Goal: Task Accomplishment & Management: Complete application form

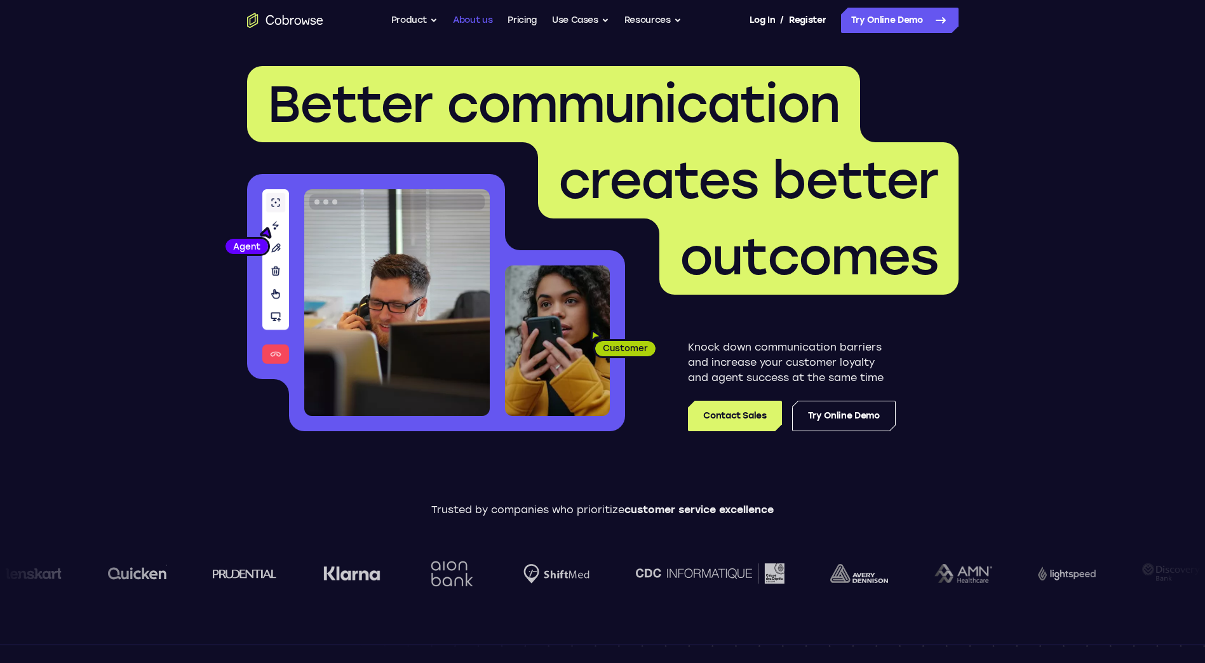
click at [471, 21] on link "About us" at bounding box center [472, 20] width 39 height 25
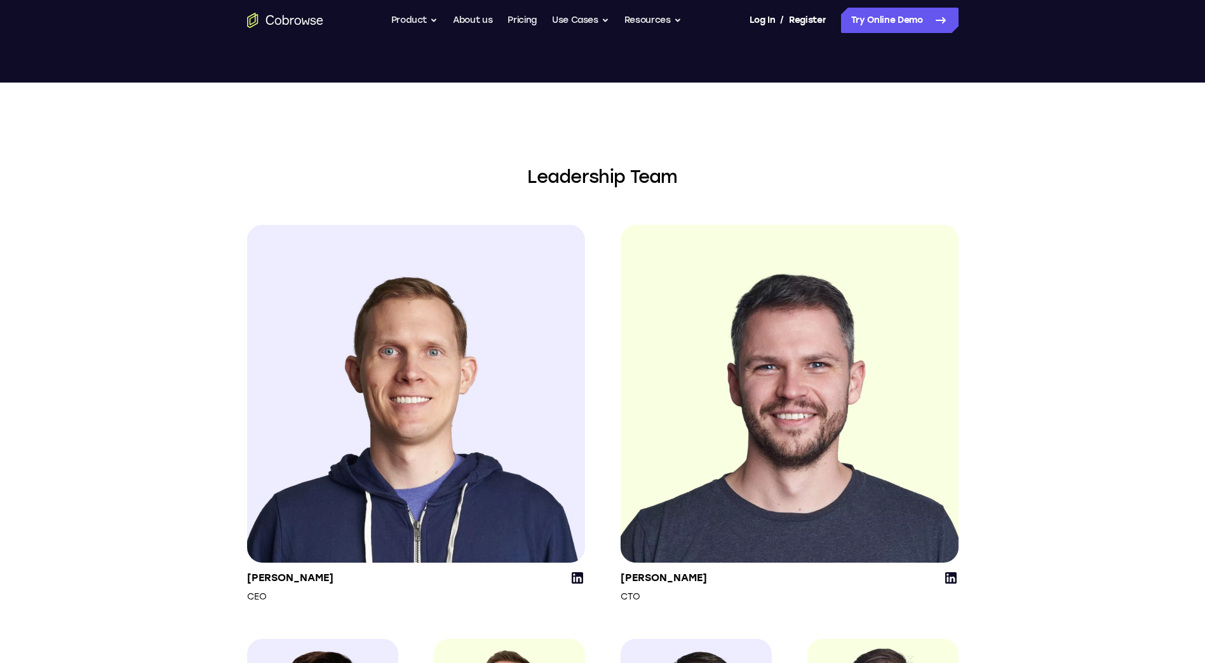
scroll to position [1334, 0]
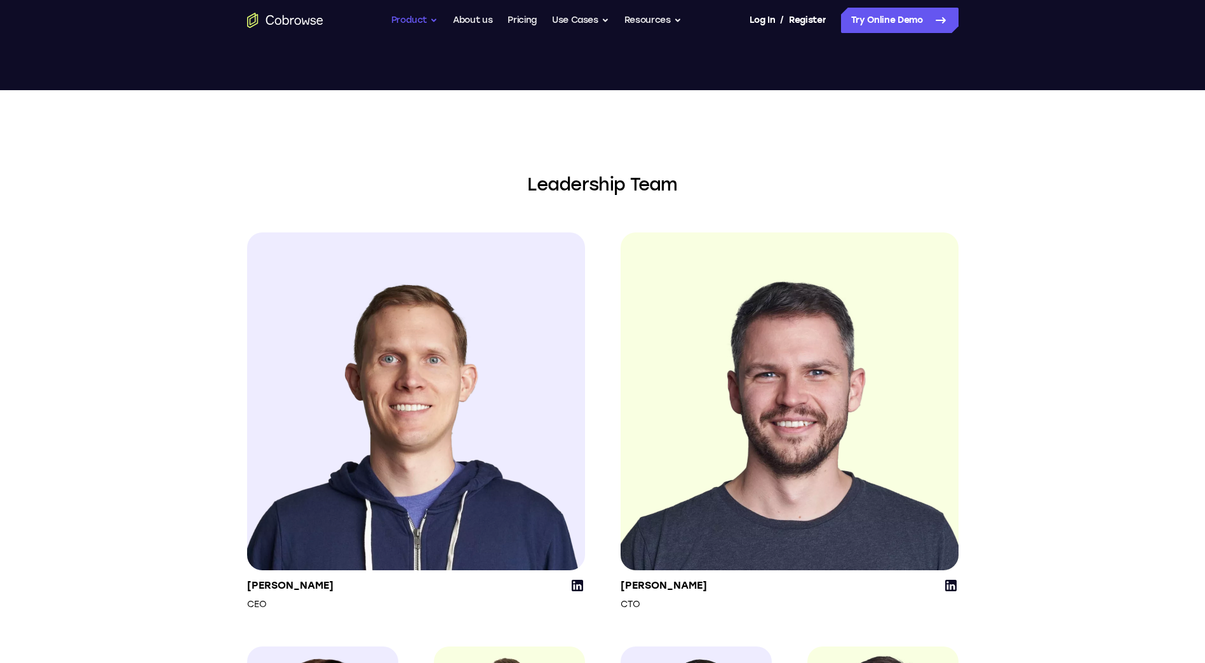
click at [433, 23] on button "Product" at bounding box center [414, 20] width 47 height 25
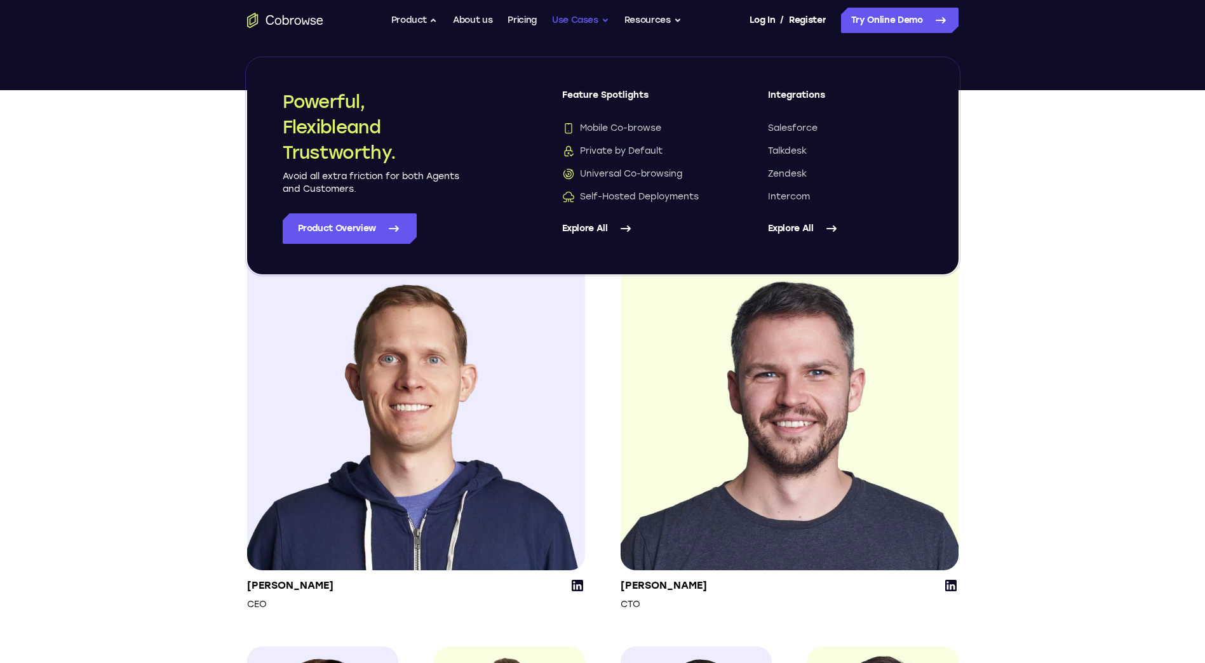
click at [561, 18] on button "Use Cases" at bounding box center [580, 20] width 57 height 25
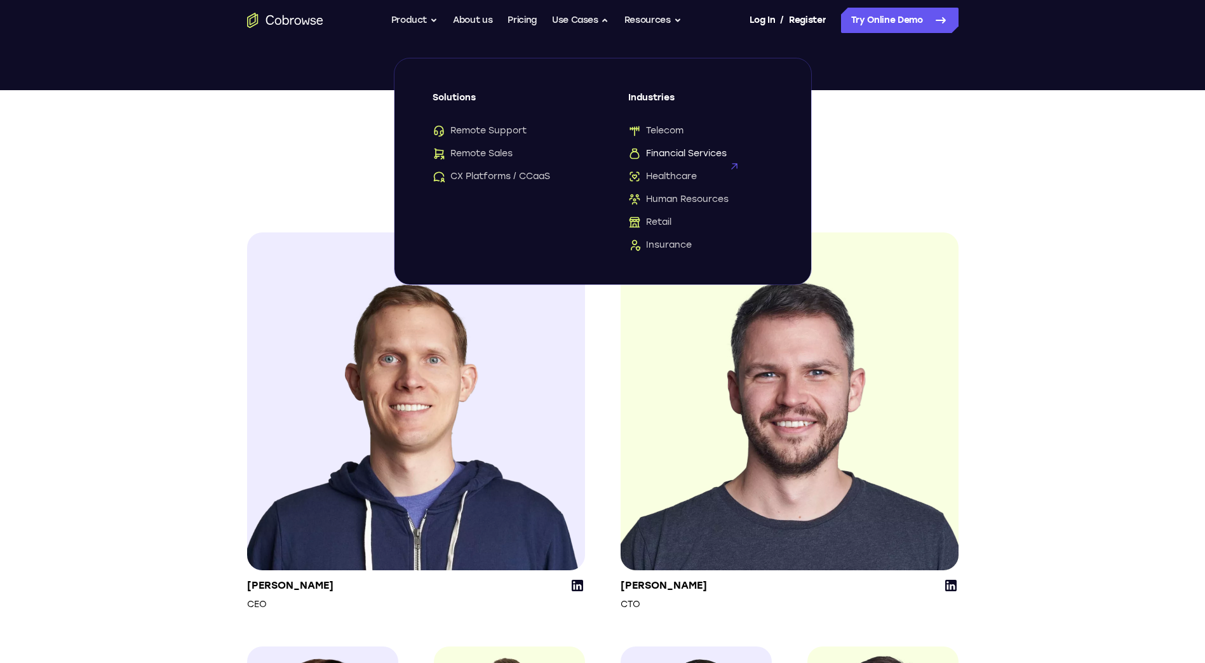
click at [668, 154] on span "Financial Services" at bounding box center [677, 153] width 98 height 13
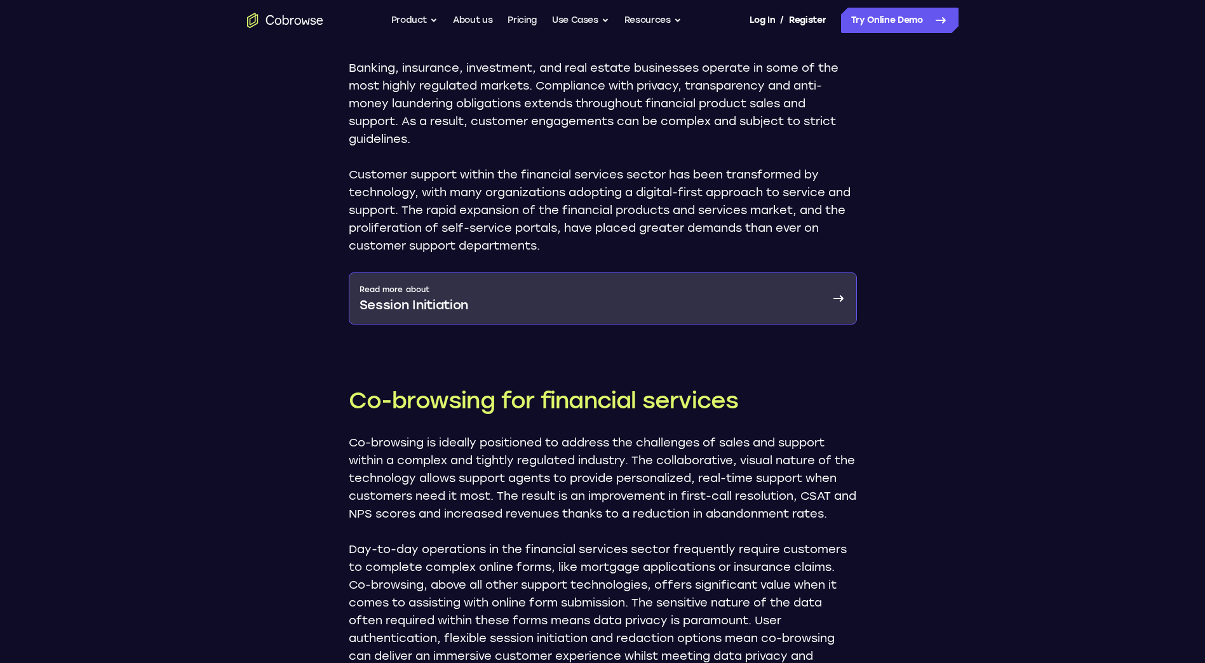
scroll to position [762, 0]
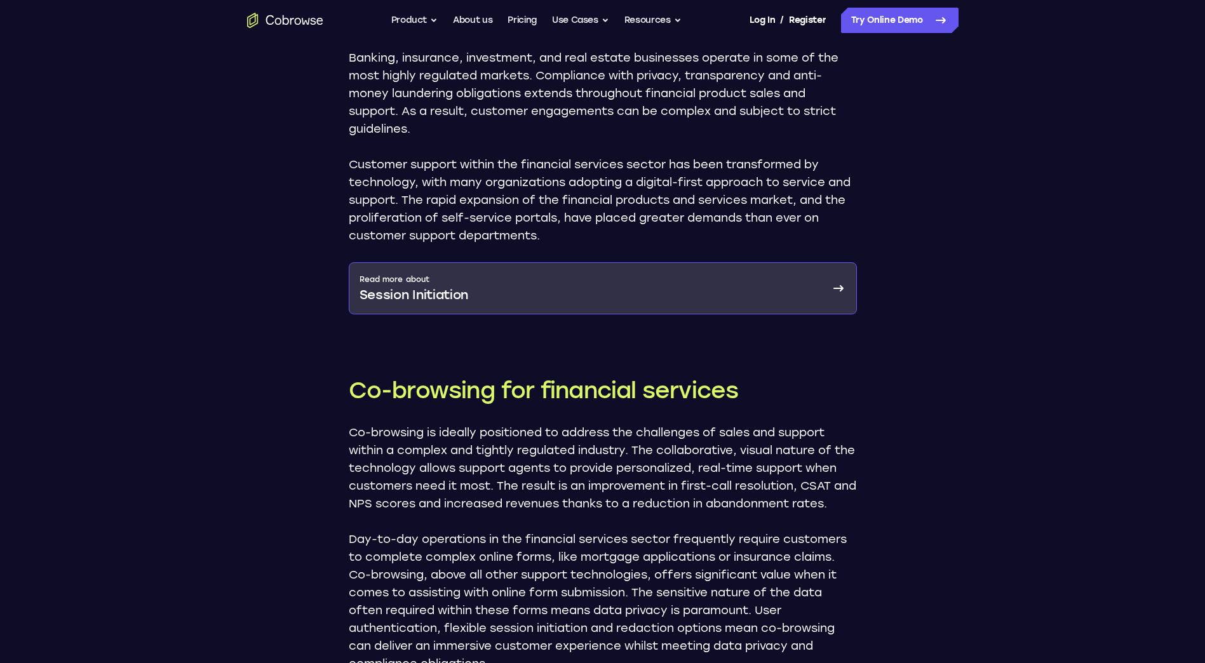
click at [430, 286] on p "Session Initiation" at bounding box center [414, 295] width 109 height 18
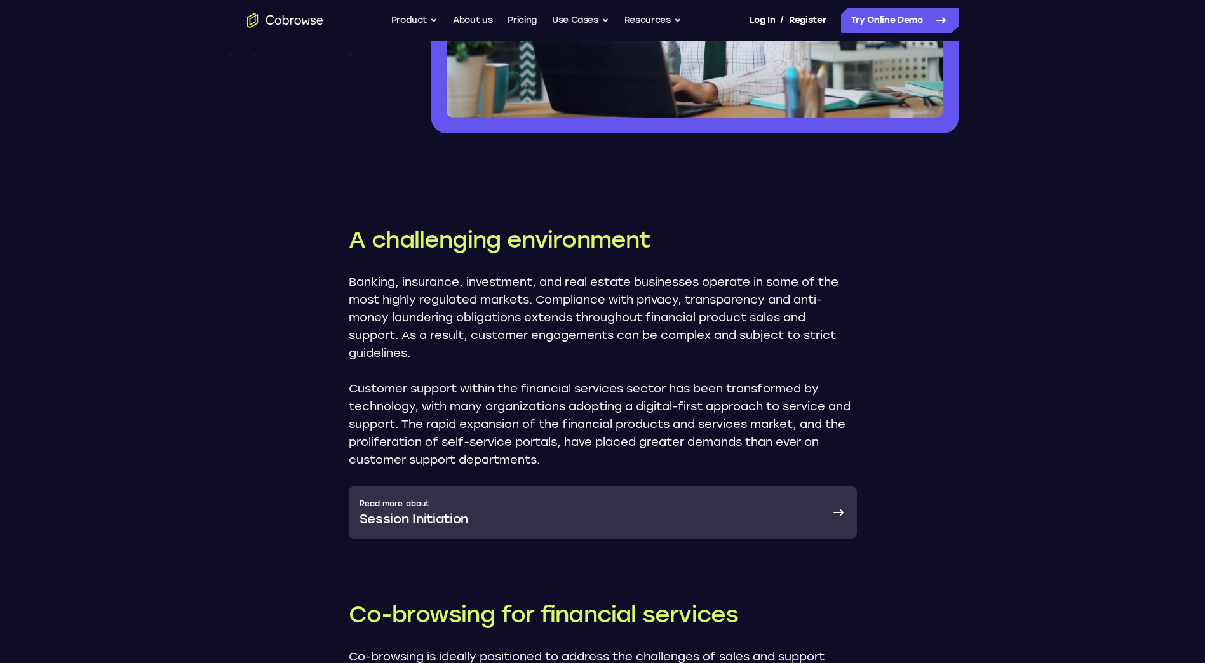
scroll to position [508, 0]
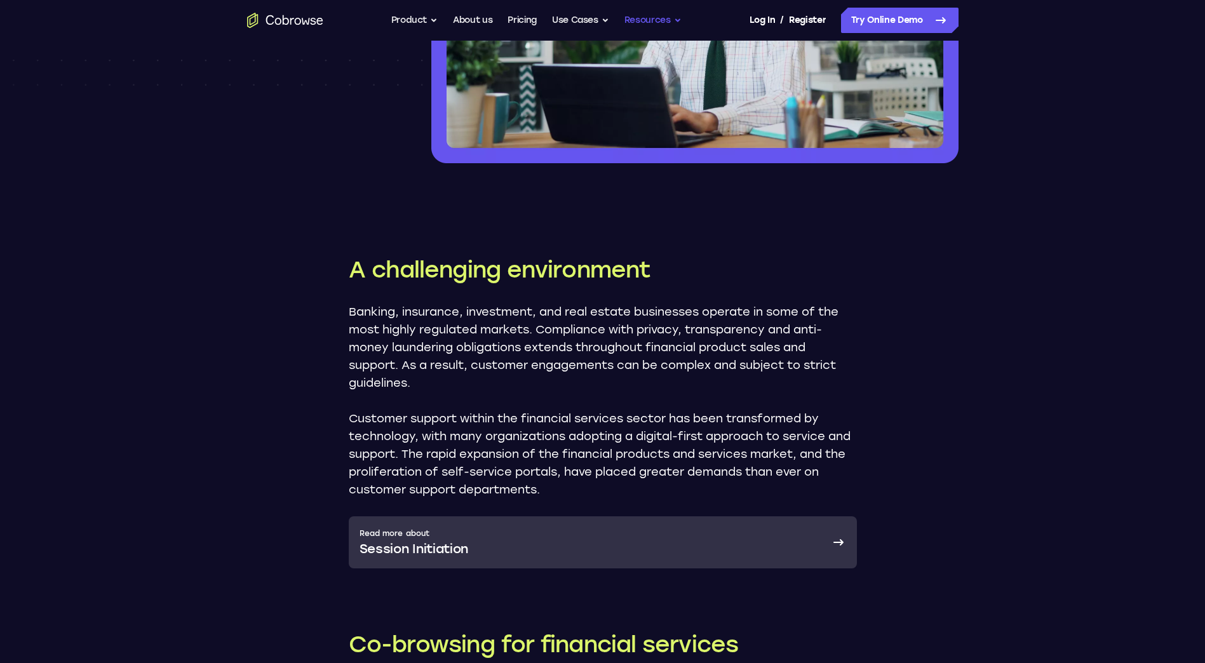
click at [630, 16] on button "Resources" at bounding box center [653, 20] width 57 height 25
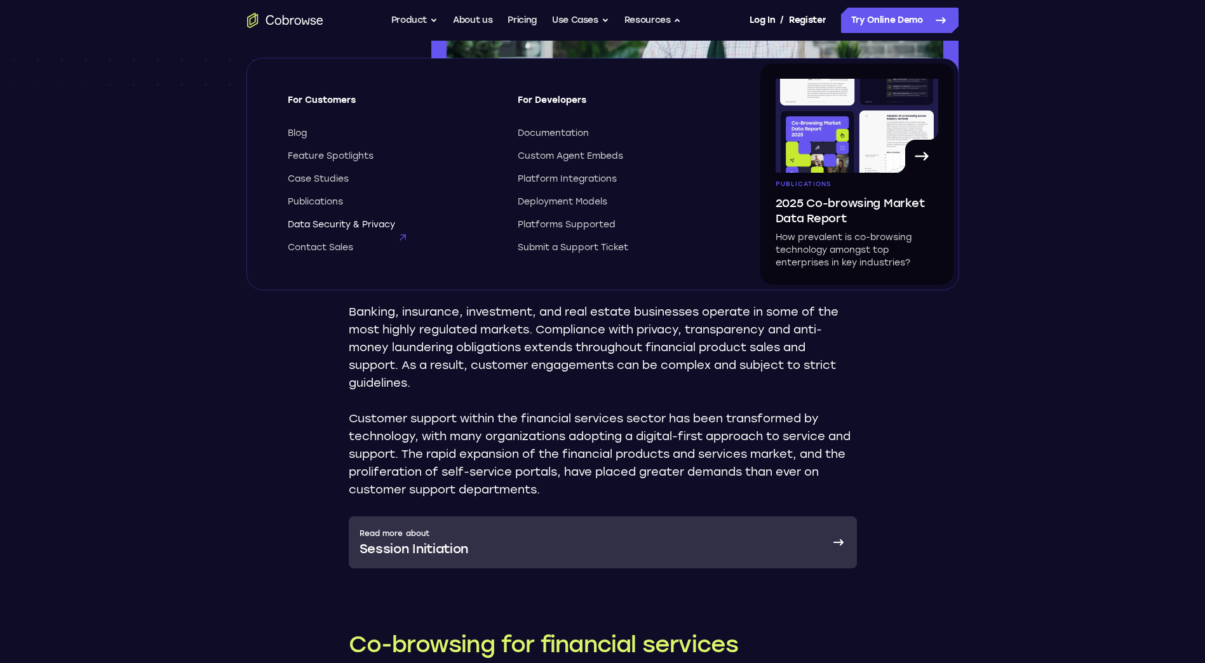
click at [320, 224] on span "Data Security & Privacy" at bounding box center [341, 225] width 107 height 13
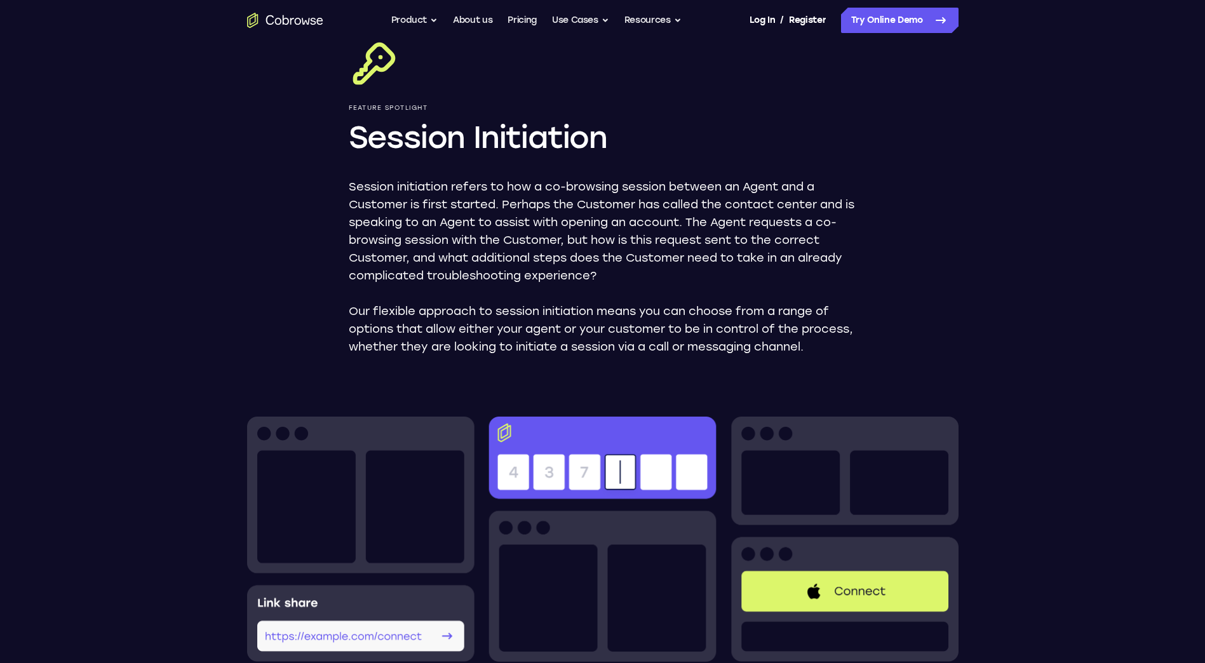
scroll to position [254, 0]
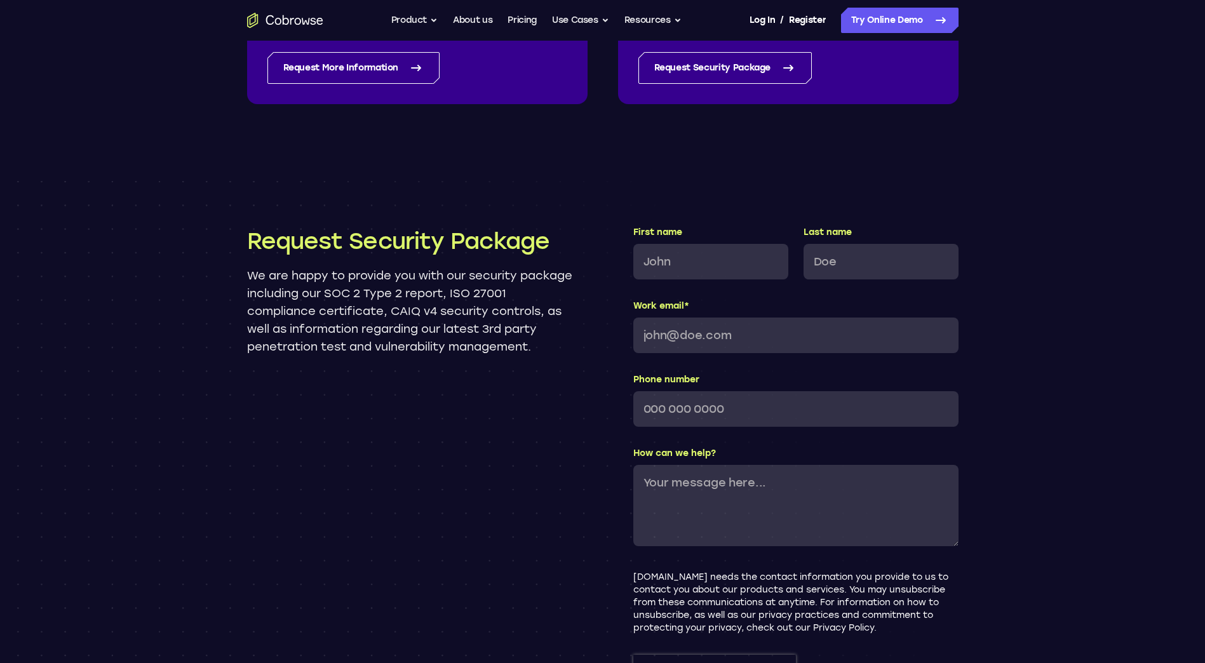
scroll to position [1144, 0]
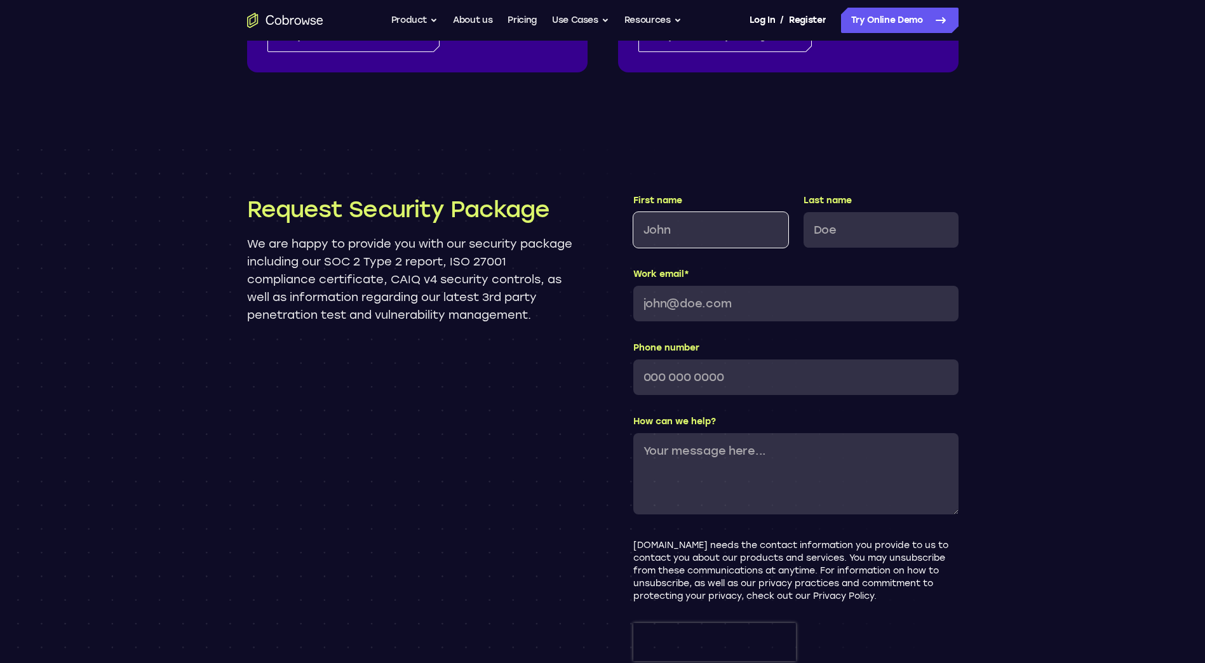
click at [732, 231] on input "First name" at bounding box center [710, 230] width 155 height 36
type input "[PERSON_NAME]"
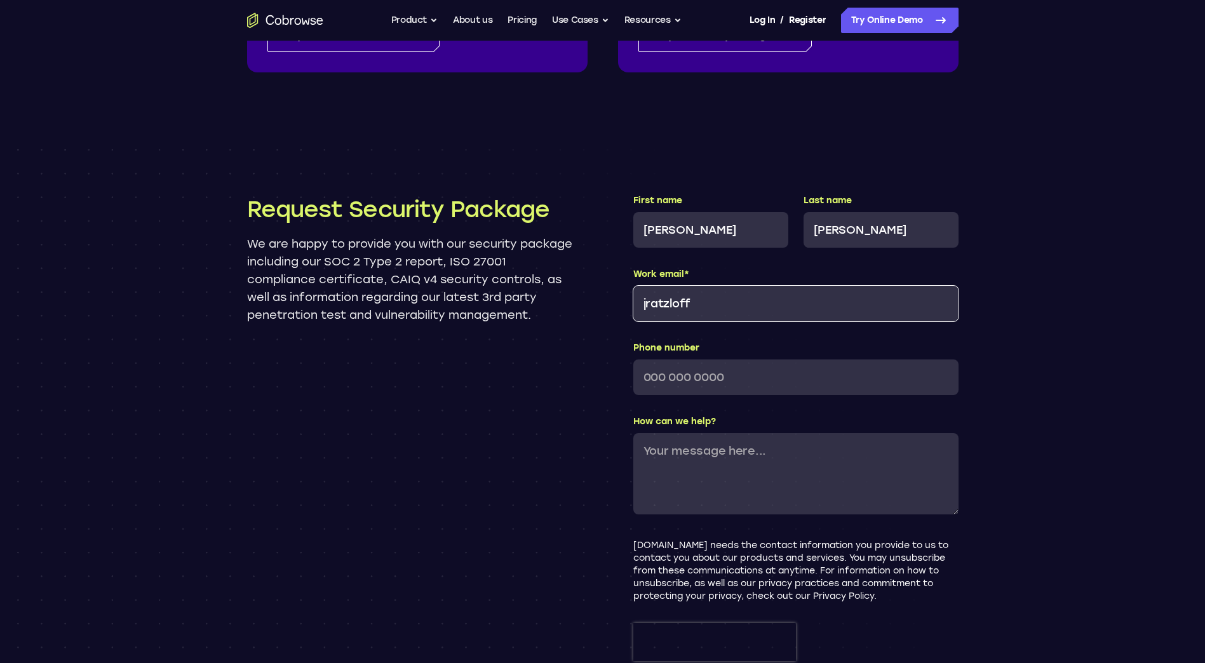
type input "[EMAIL_ADDRESS][DOMAIN_NAME]"
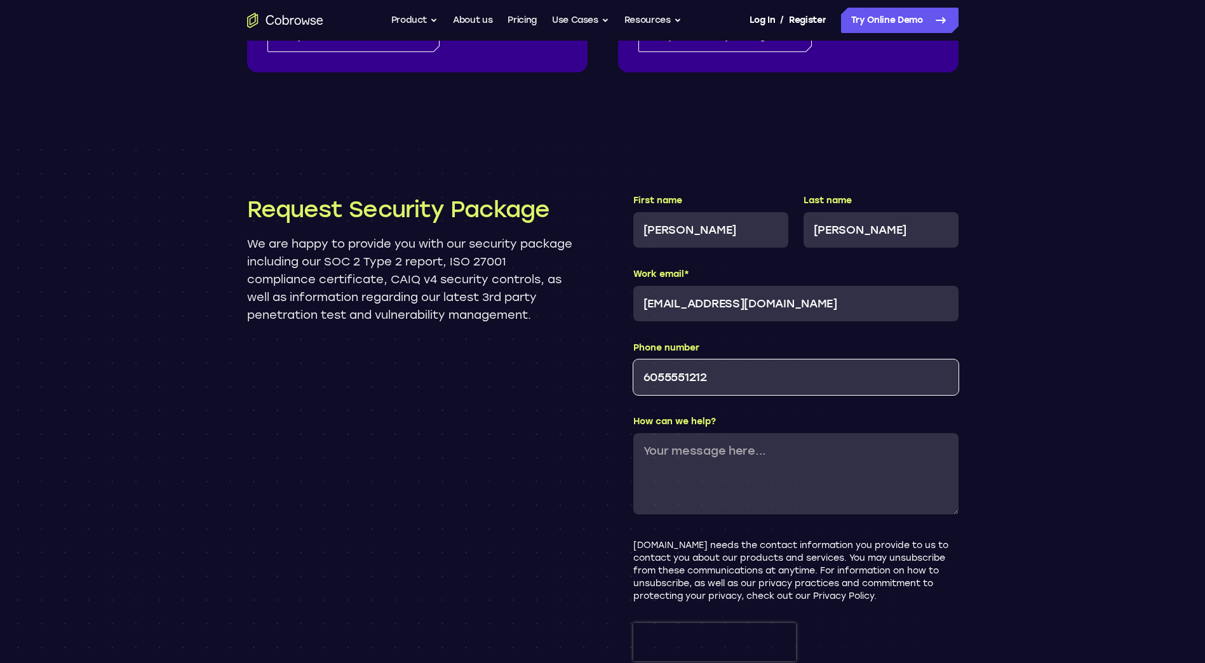
type input "6055551212"
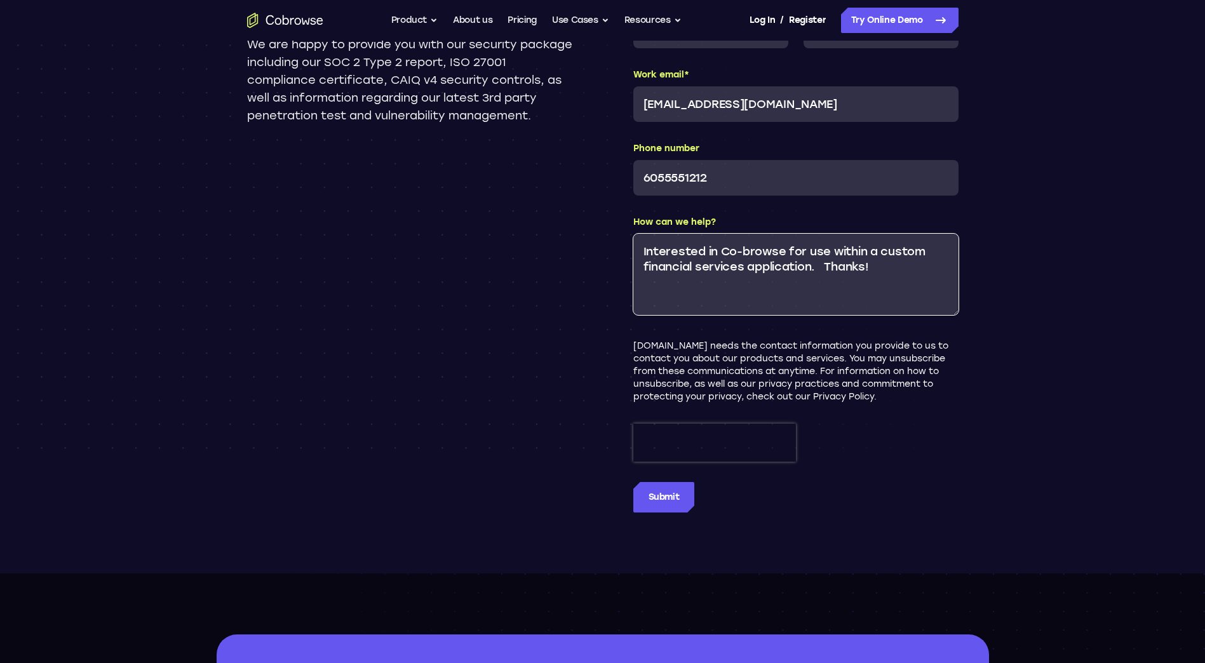
scroll to position [1398, 0]
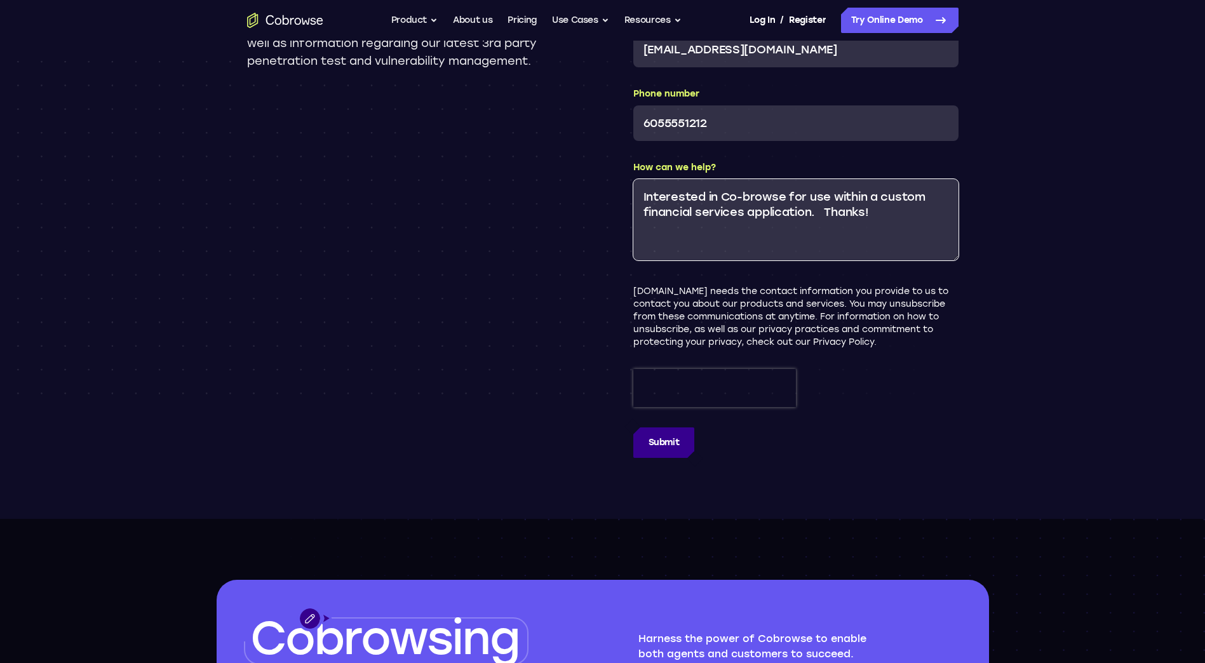
type textarea "Interested in Co-browse for use within a custom financial services application.…"
click at [667, 443] on input "Submit" at bounding box center [664, 443] width 62 height 30
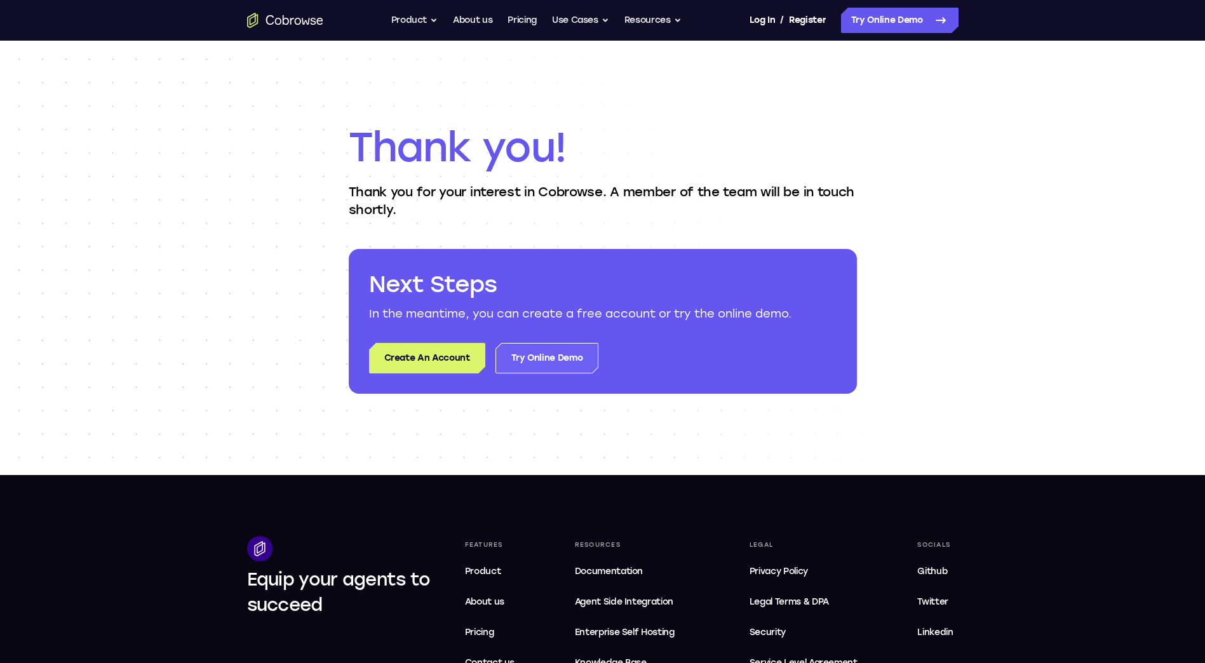
click at [581, 349] on link "Try Online Demo" at bounding box center [548, 358] width 104 height 30
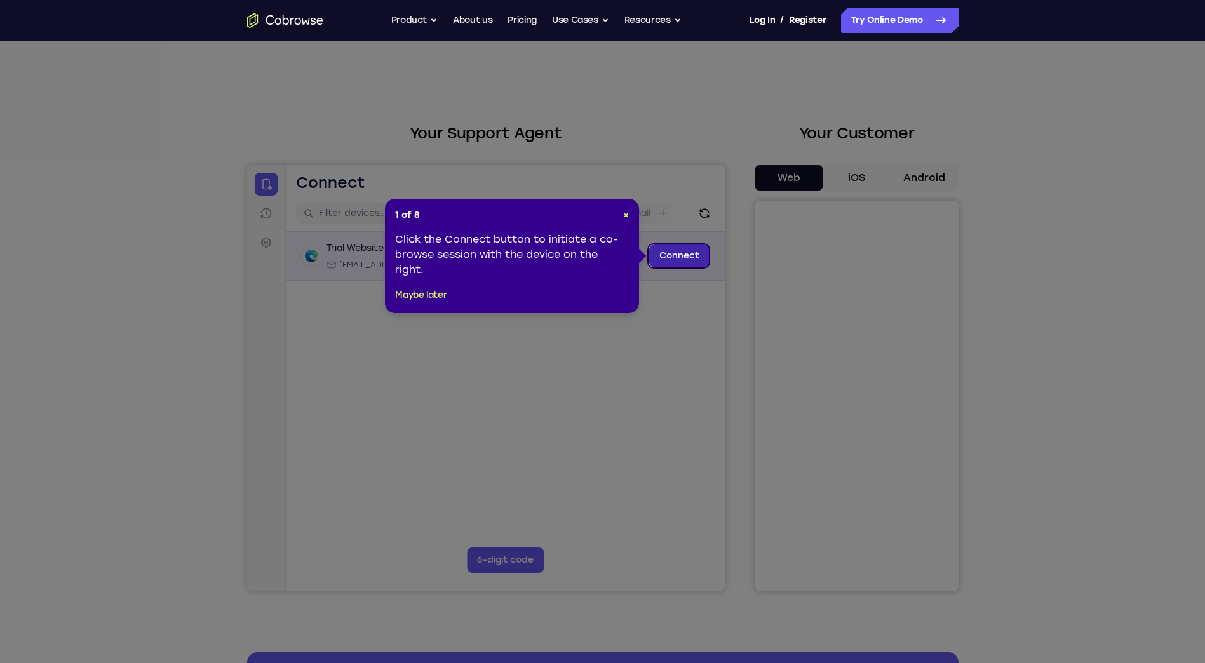
click at [680, 252] on link "Connect" at bounding box center [679, 256] width 60 height 23
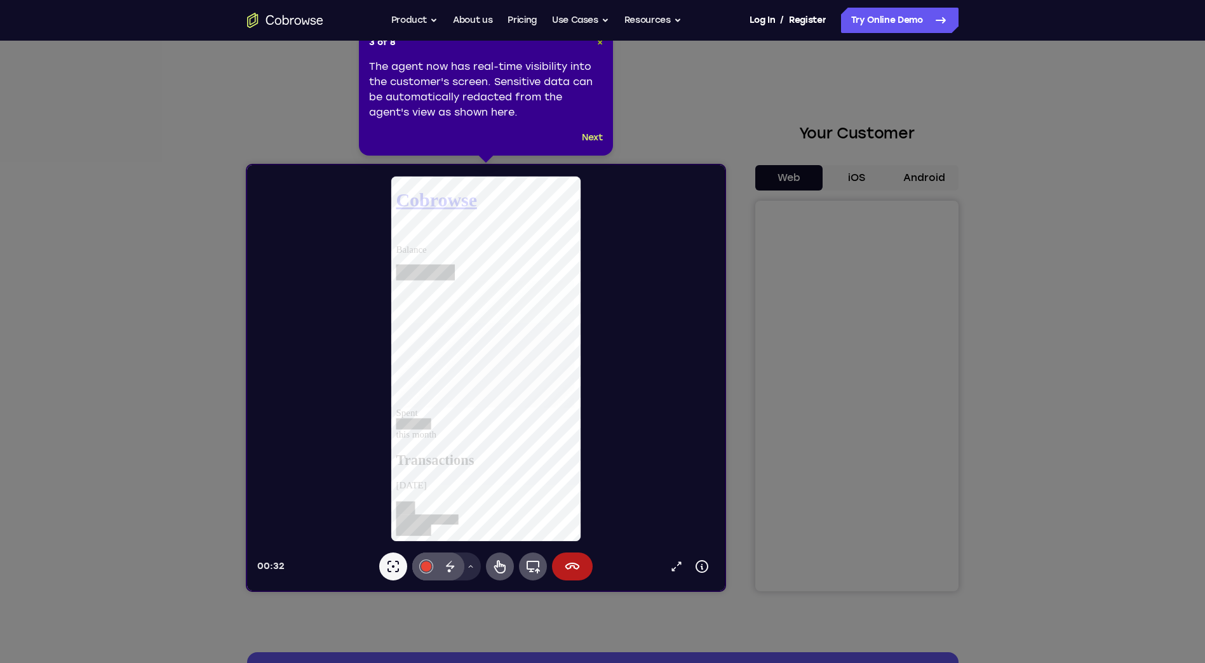
click at [600, 44] on span "×" at bounding box center [600, 42] width 6 height 11
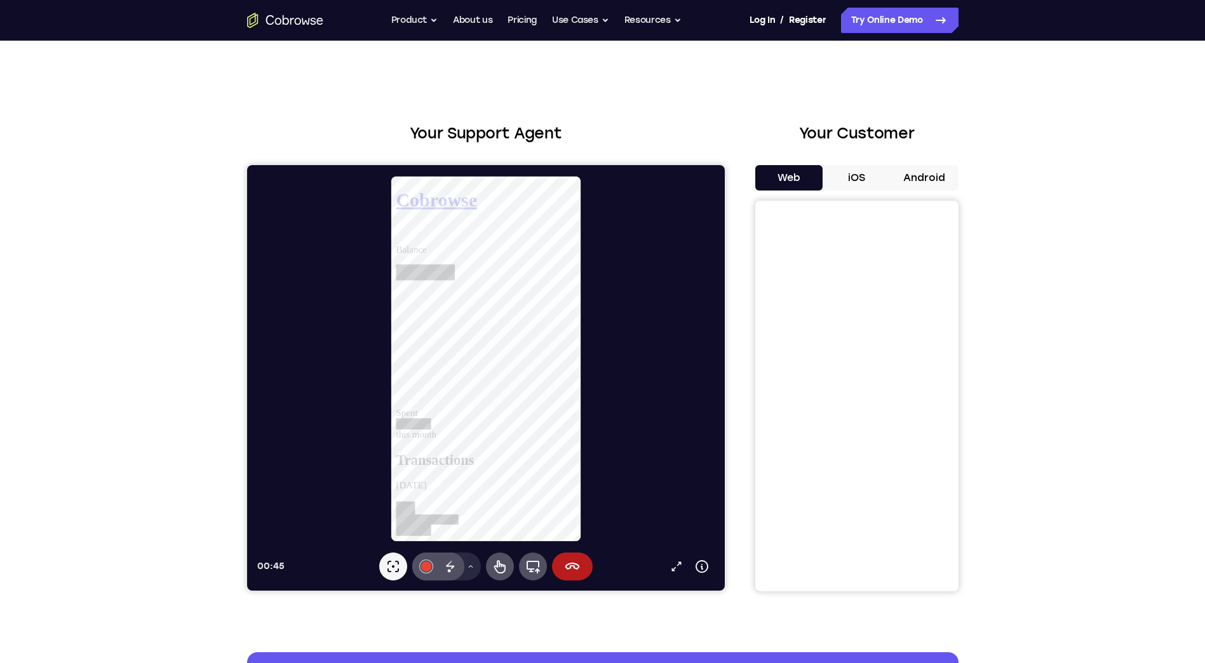
drag, startPoint x: 186, startPoint y: 84, endPoint x: 159, endPoint y: 123, distance: 47.9
click at [159, 123] on div "Your Support Agent Your Customer Web iOS Android Next Steps We’d be happy to gi…" at bounding box center [602, 460] width 1205 height 838
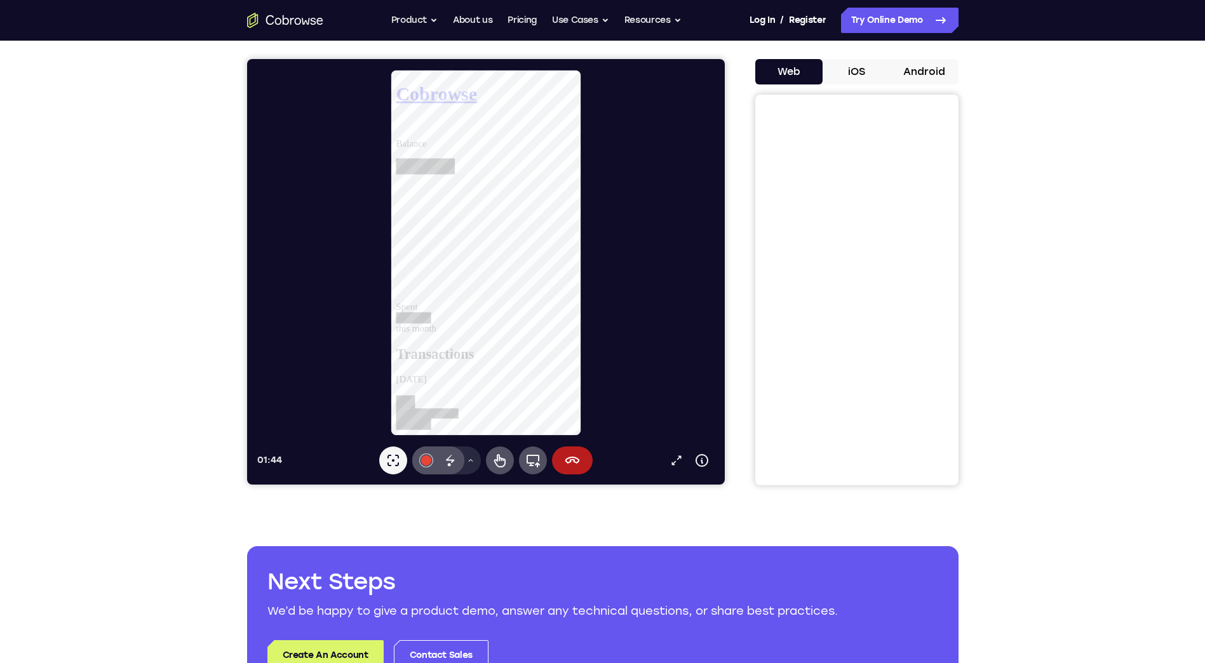
scroll to position [78, 0]
